Goal: Task Accomplishment & Management: Complete application form

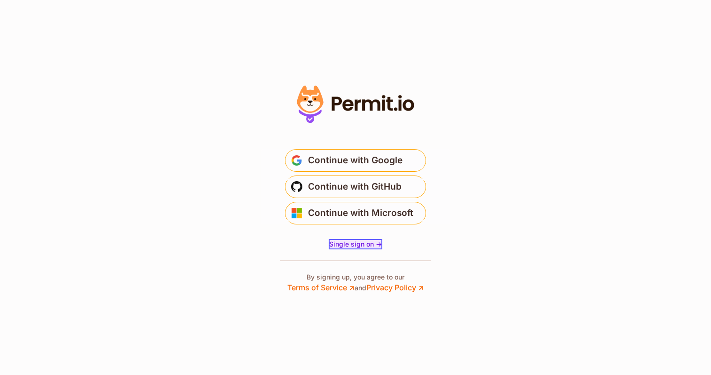
click at [356, 246] on span "Single sign on ->" at bounding box center [355, 244] width 53 height 8
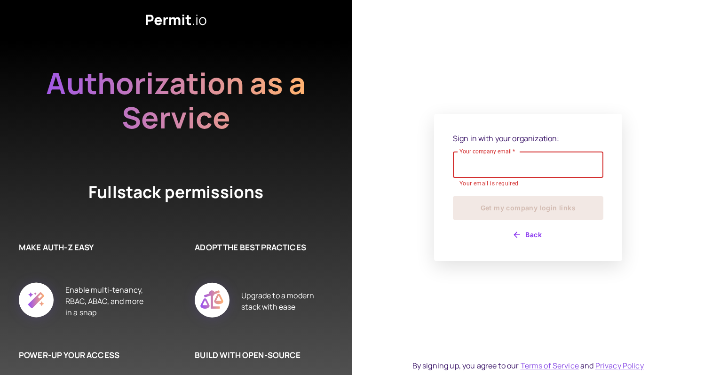
click at [509, 168] on input "Your company email   *" at bounding box center [528, 164] width 150 height 26
type input "**********"
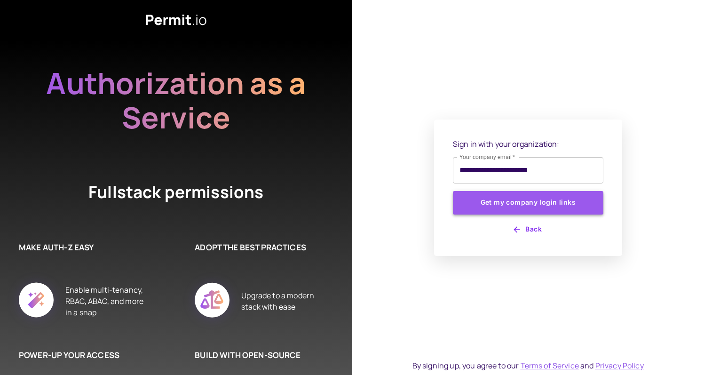
click at [513, 206] on button "Get my company login links" at bounding box center [528, 203] width 150 height 24
